Goal: Task Accomplishment & Management: Complete application form

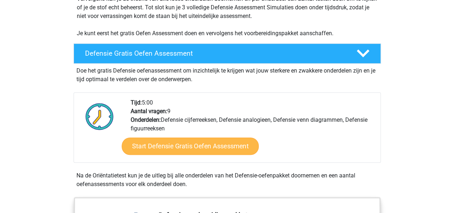
scroll to position [162, 0]
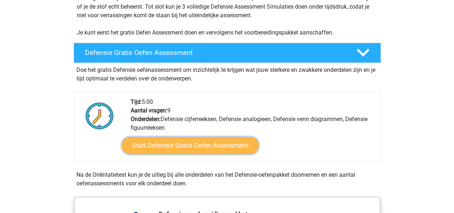
click at [208, 148] on link "Start Defensie Gratis Oefen Assessment" at bounding box center [190, 145] width 137 height 17
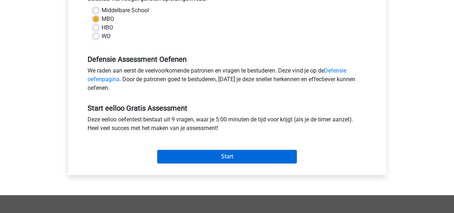
scroll to position [180, 0]
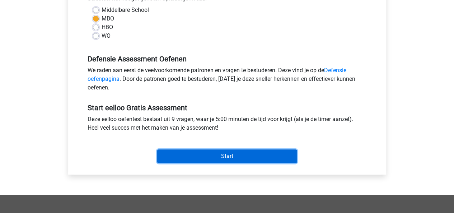
click at [216, 160] on input "Start" at bounding box center [227, 156] width 140 height 14
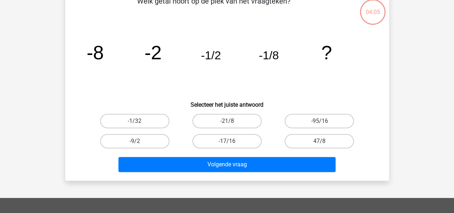
scroll to position [45, 0]
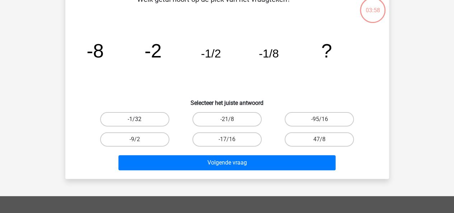
click at [158, 119] on label "-1/32" at bounding box center [134, 119] width 69 height 14
click at [139, 119] on input "-1/32" at bounding box center [137, 121] width 5 height 5
radio input "true"
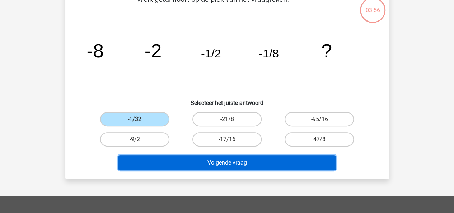
click at [235, 157] on button "Volgende vraag" at bounding box center [226, 162] width 217 height 15
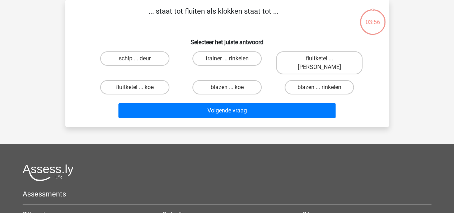
scroll to position [0, 0]
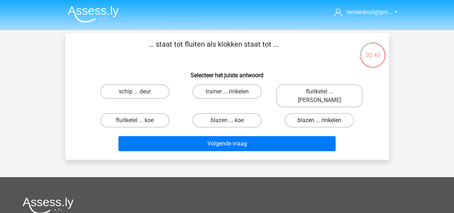
click at [310, 113] on label "blazen ... rinkelen" at bounding box center [318, 120] width 69 height 14
click at [319, 120] on input "blazen ... rinkelen" at bounding box center [321, 122] width 5 height 5
radio input "true"
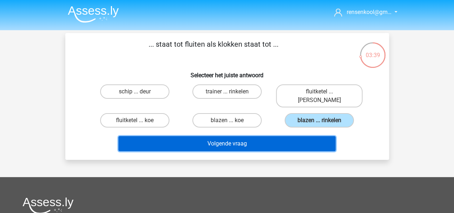
click at [293, 136] on button "Volgende vraag" at bounding box center [226, 143] width 217 height 15
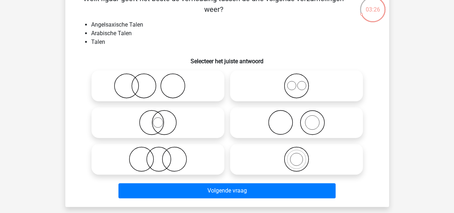
scroll to position [47, 0]
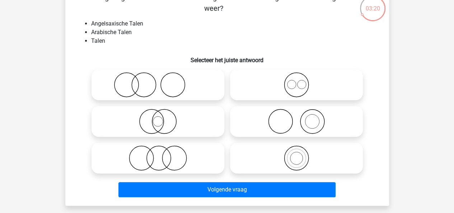
click at [265, 69] on label at bounding box center [296, 84] width 133 height 31
click at [296, 76] on input "radio" at bounding box center [298, 78] width 5 height 5
radio input "true"
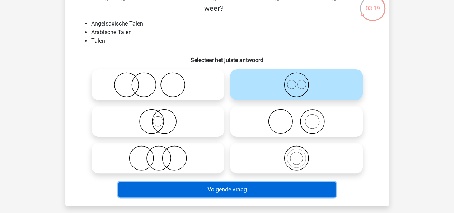
click at [234, 186] on button "Volgende vraag" at bounding box center [226, 189] width 217 height 15
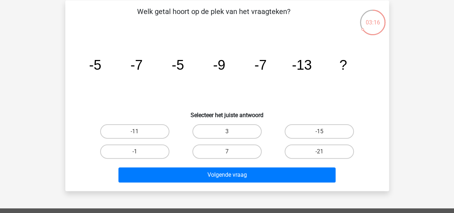
scroll to position [33, 0]
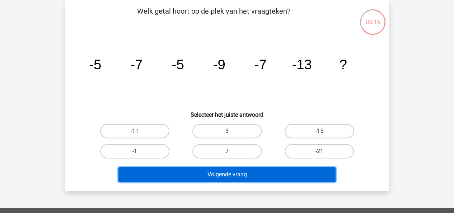
click at [242, 179] on button "Volgende vraag" at bounding box center [226, 174] width 217 height 15
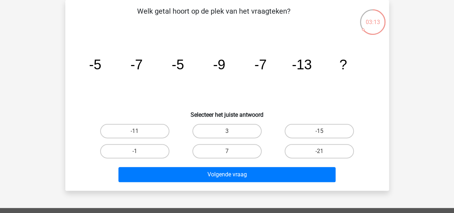
click at [150, 123] on div "-11" at bounding box center [135, 131] width 92 height 20
click at [204, 132] on label "3" at bounding box center [226, 131] width 69 height 14
click at [227, 132] on input "3" at bounding box center [229, 133] width 5 height 5
radio input "true"
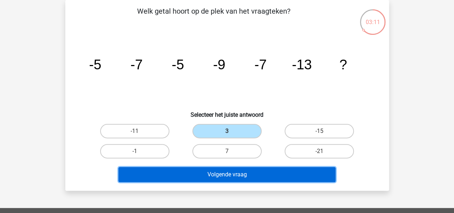
click at [230, 177] on button "Volgende vraag" at bounding box center [226, 174] width 217 height 15
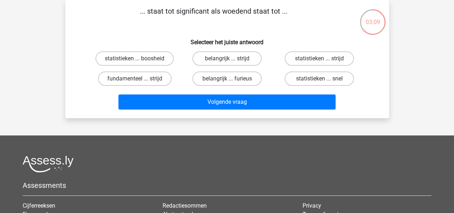
click at [217, 71] on div "belangrijk ... furieus" at bounding box center [227, 79] width 92 height 20
click at [226, 85] on label "belangrijk ... furieus" at bounding box center [226, 78] width 69 height 14
click at [227, 83] on input "belangrijk ... furieus" at bounding box center [229, 81] width 5 height 5
radio input "true"
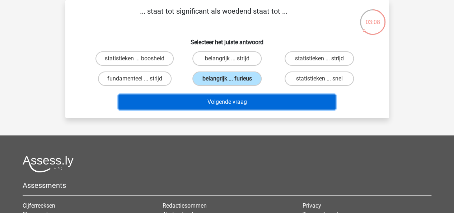
click at [240, 103] on button "Volgende vraag" at bounding box center [226, 101] width 217 height 15
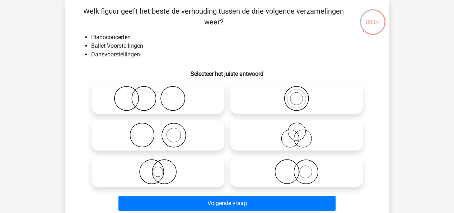
click at [260, 114] on label at bounding box center [296, 98] width 133 height 31
click at [296, 95] on input "radio" at bounding box center [298, 92] width 5 height 5
radio input "true"
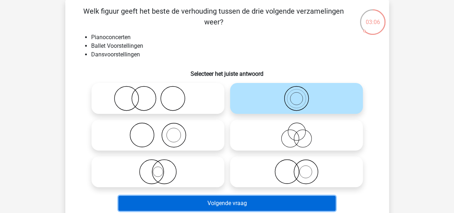
click at [237, 201] on button "Volgende vraag" at bounding box center [226, 203] width 217 height 15
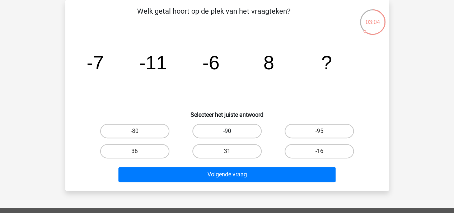
click at [223, 129] on label "-90" at bounding box center [226, 131] width 69 height 14
click at [227, 131] on input "-90" at bounding box center [229, 133] width 5 height 5
radio input "true"
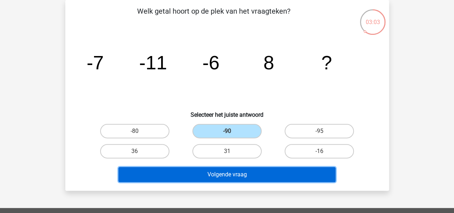
click at [248, 171] on button "Volgende vraag" at bounding box center [226, 174] width 217 height 15
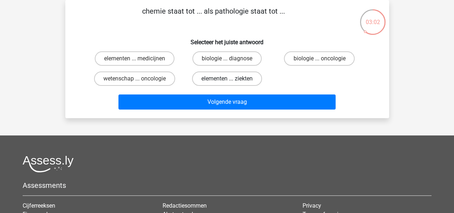
click at [227, 77] on label "elementen ... ziekten" at bounding box center [227, 78] width 70 height 14
click at [227, 79] on input "elementen ... ziekten" at bounding box center [229, 81] width 5 height 5
radio input "true"
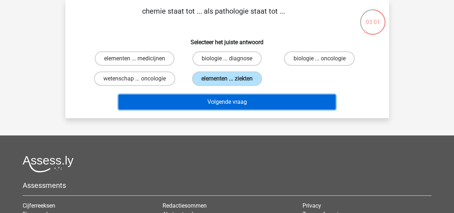
click at [245, 100] on button "Volgende vraag" at bounding box center [226, 101] width 217 height 15
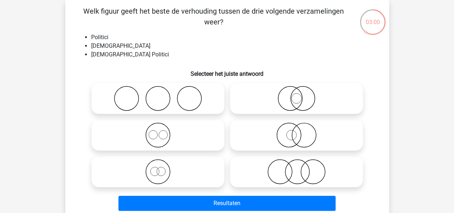
click at [271, 102] on icon at bounding box center [296, 98] width 127 height 25
click at [296, 95] on input "radio" at bounding box center [298, 92] width 5 height 5
radio input "true"
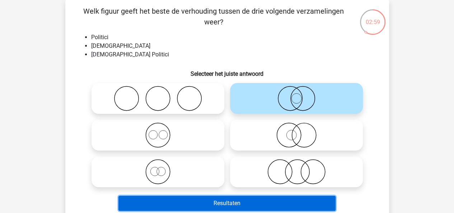
click at [216, 199] on button "Resultaten" at bounding box center [226, 203] width 217 height 15
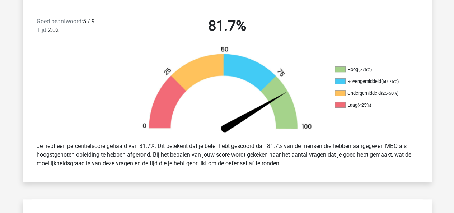
scroll to position [181, 0]
